Goal: Obtain resource: Download file/media

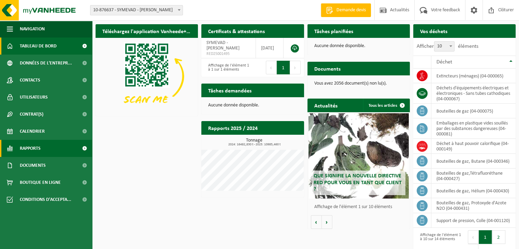
click at [38, 147] on span "Rapports" at bounding box center [30, 148] width 21 height 17
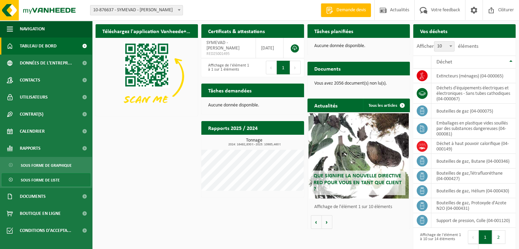
click at [61, 180] on link "Sous forme de liste" at bounding box center [46, 179] width 89 height 13
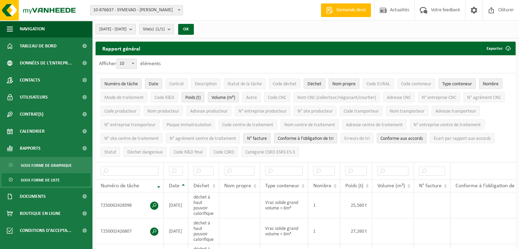
click at [136, 29] on b "submit" at bounding box center [132, 29] width 6 height 10
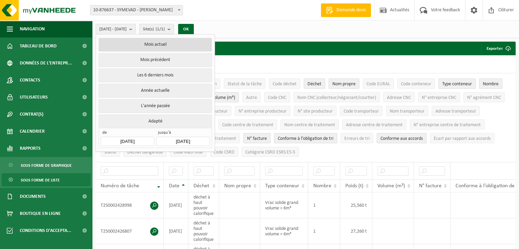
click at [148, 48] on button "Mois actuel" at bounding box center [155, 45] width 113 height 14
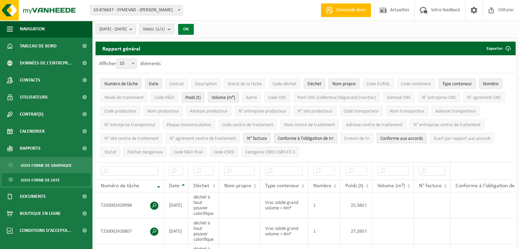
click at [194, 29] on button "OK" at bounding box center [186, 29] width 16 height 11
click at [497, 48] on button "Exporter" at bounding box center [499, 49] width 34 height 14
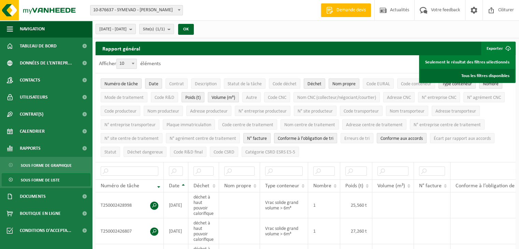
click at [485, 76] on link "Tous les filtres disponibles" at bounding box center [467, 76] width 95 height 14
